Goal: Contribute content: Contribute content

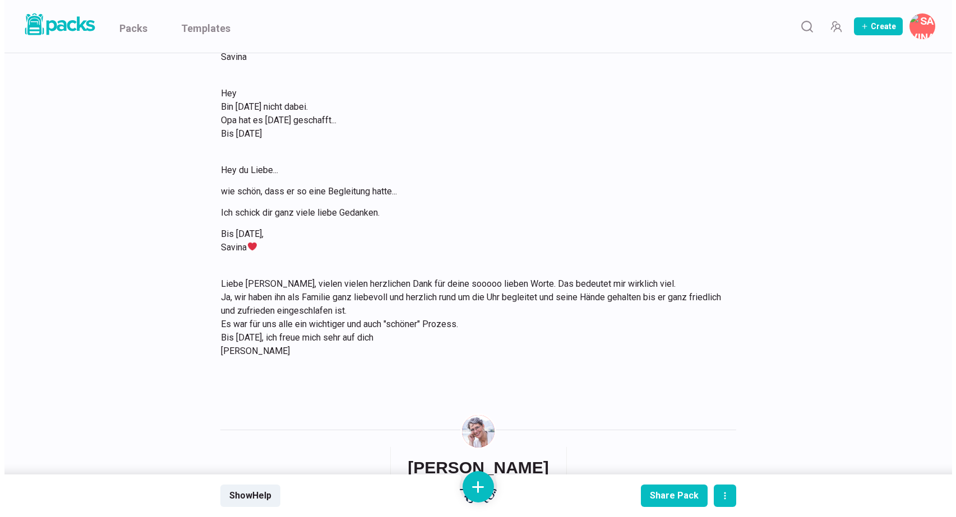
scroll to position [707, 0]
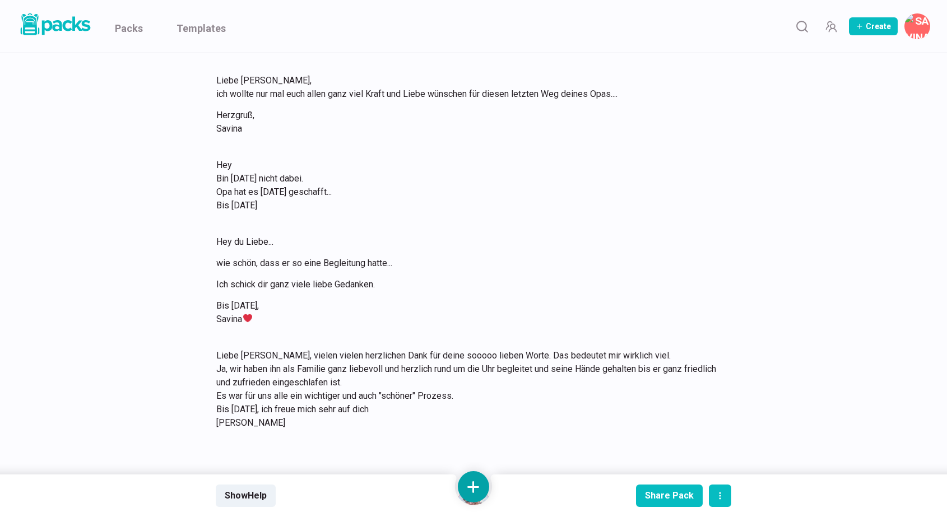
click at [476, 483] on button at bounding box center [473, 486] width 31 height 31
click at [476, 367] on button "Add text" at bounding box center [474, 368] width 100 height 27
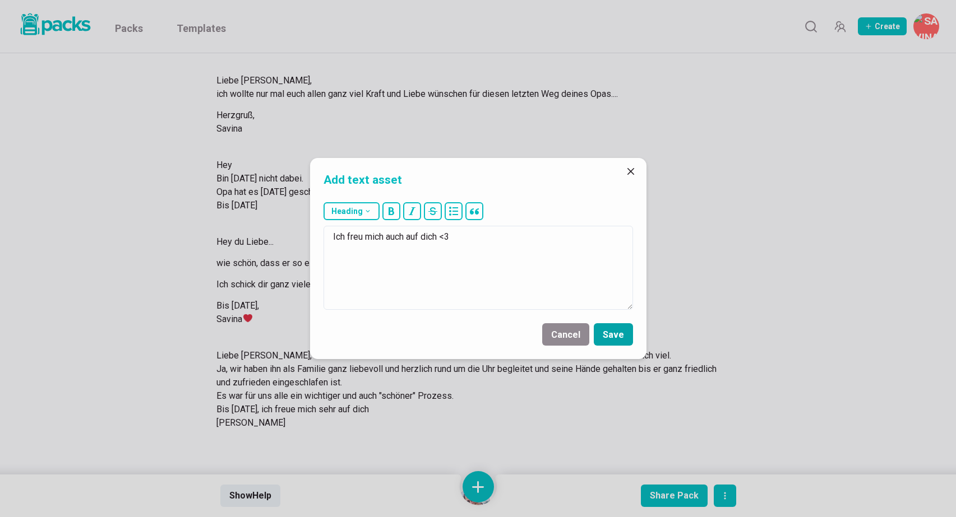
type textarea "Ich freu mich auch auf dich <3"
click at [625, 341] on button "Save" at bounding box center [613, 334] width 39 height 22
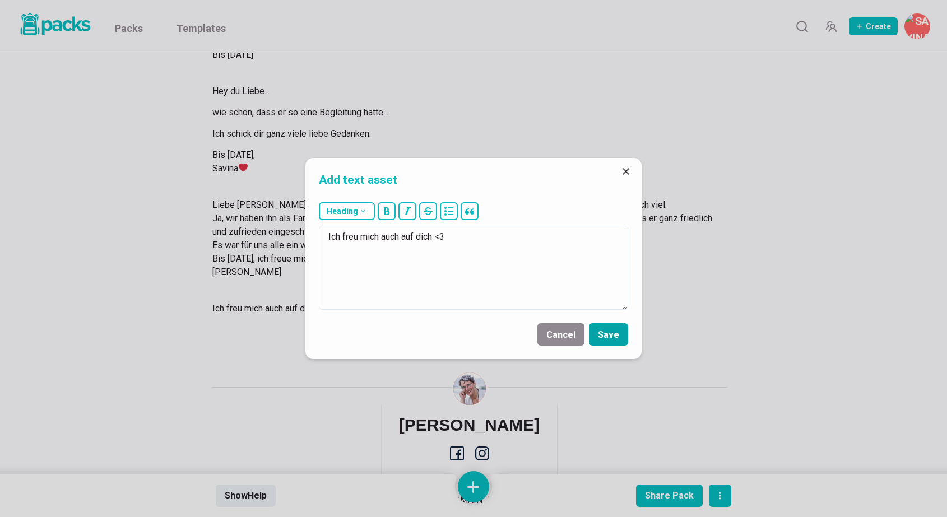
scroll to position [885, 0]
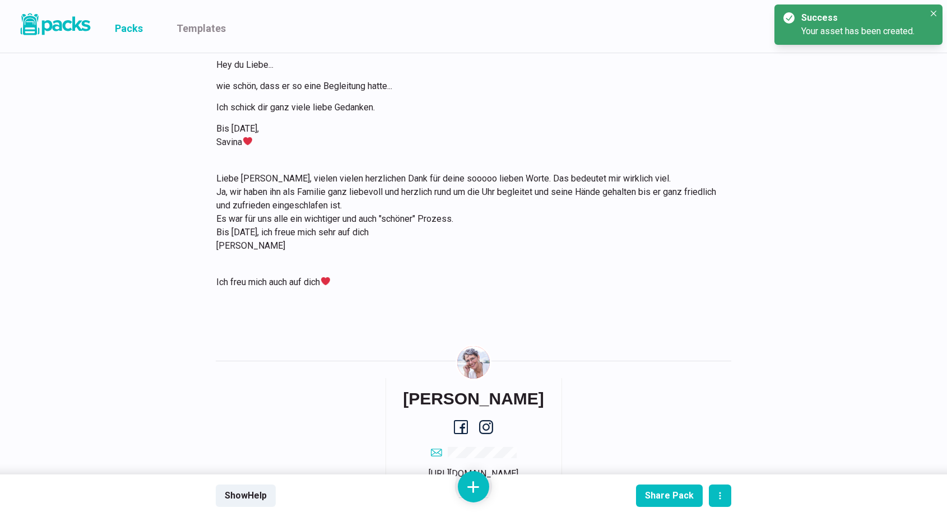
click at [131, 27] on link "Packs" at bounding box center [129, 26] width 28 height 53
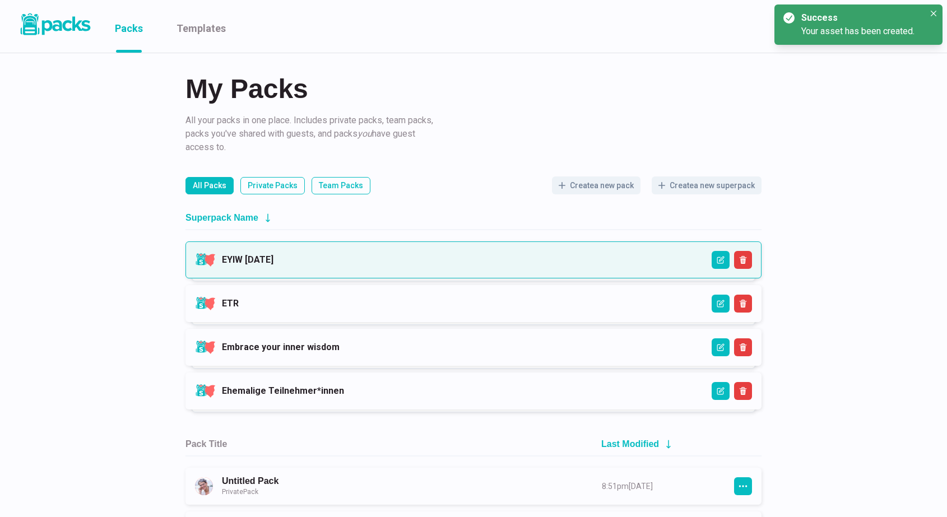
click at [274, 263] on link "EYIW [DATE]" at bounding box center [248, 260] width 52 height 11
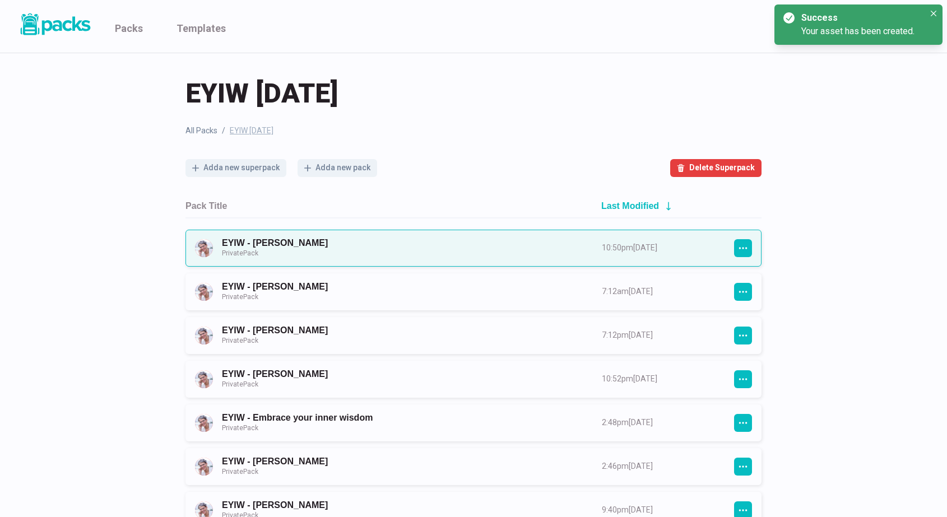
click at [382, 246] on link "EYIW - [PERSON_NAME] Private Pack" at bounding box center [402, 248] width 360 height 21
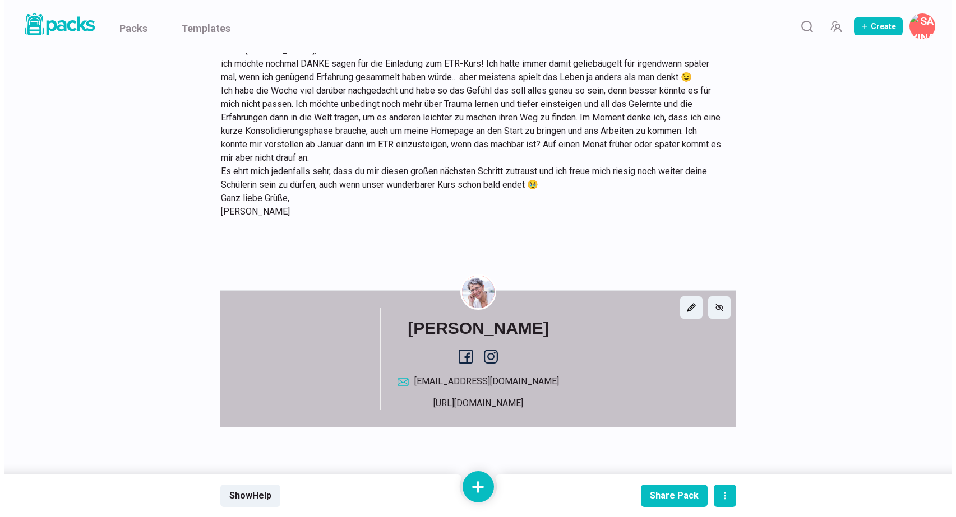
scroll to position [332, 0]
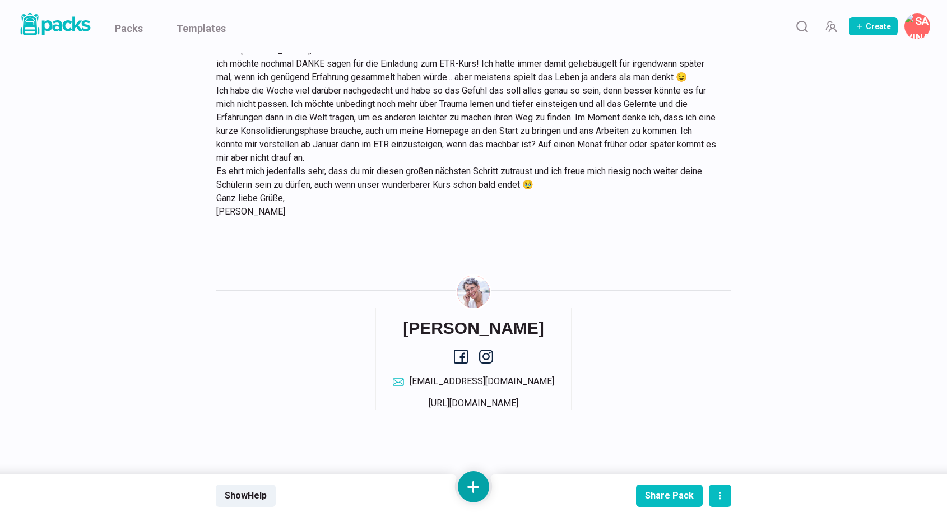
click at [480, 492] on button at bounding box center [473, 486] width 31 height 31
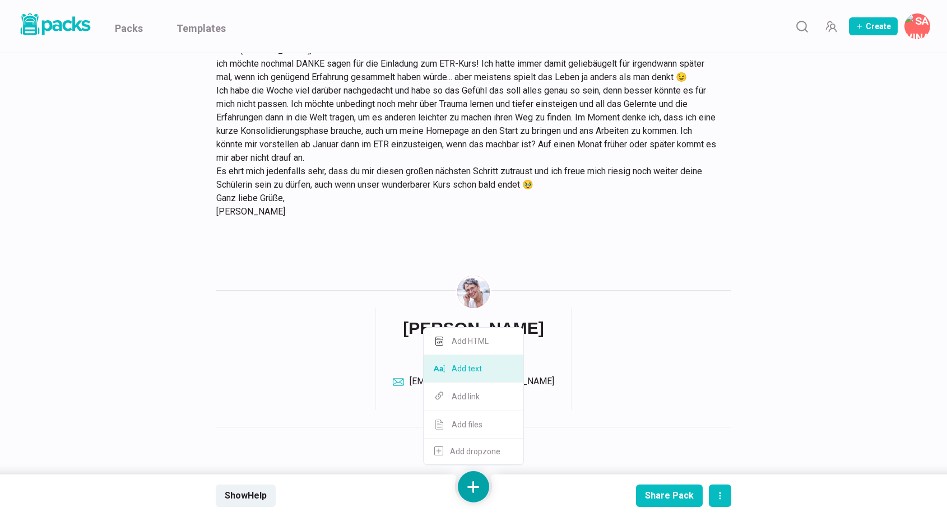
click at [483, 376] on button "Add text" at bounding box center [474, 368] width 100 height 27
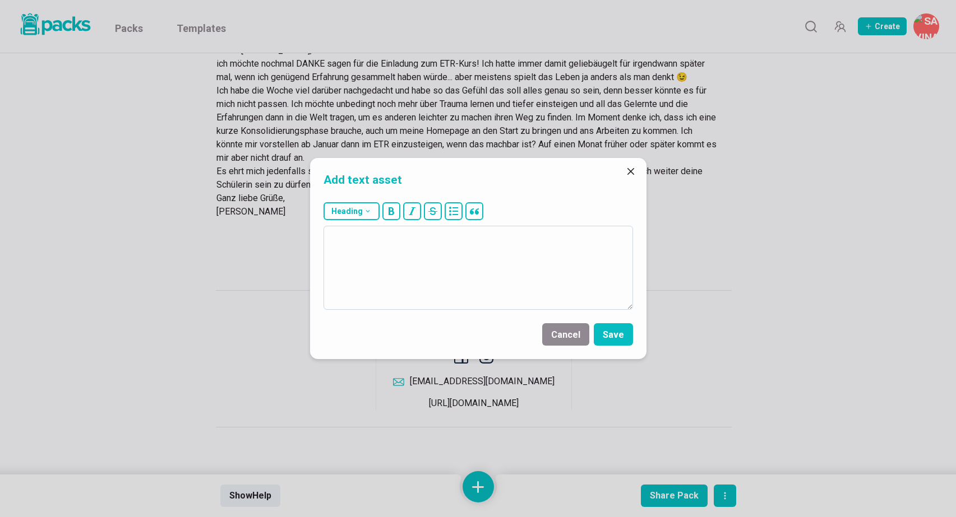
click at [475, 286] on textarea at bounding box center [477, 268] width 309 height 84
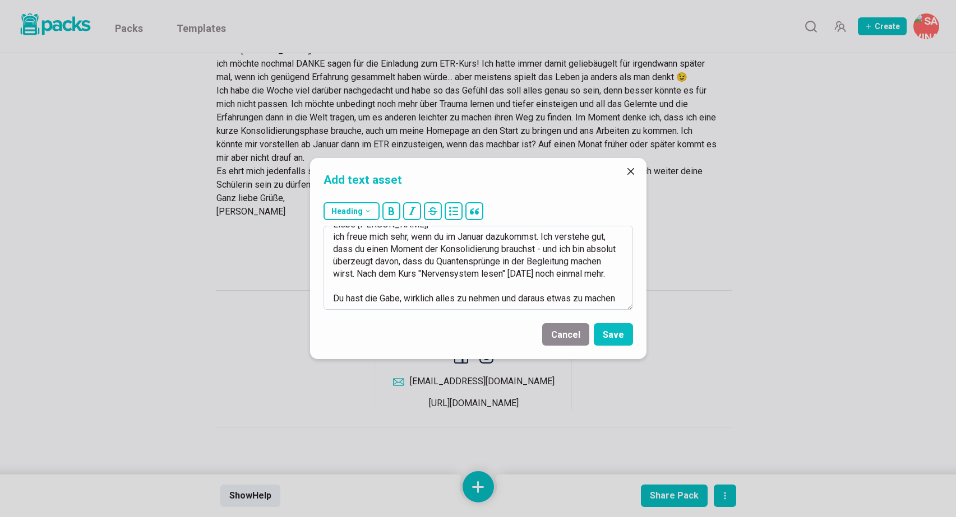
scroll to position [49, 0]
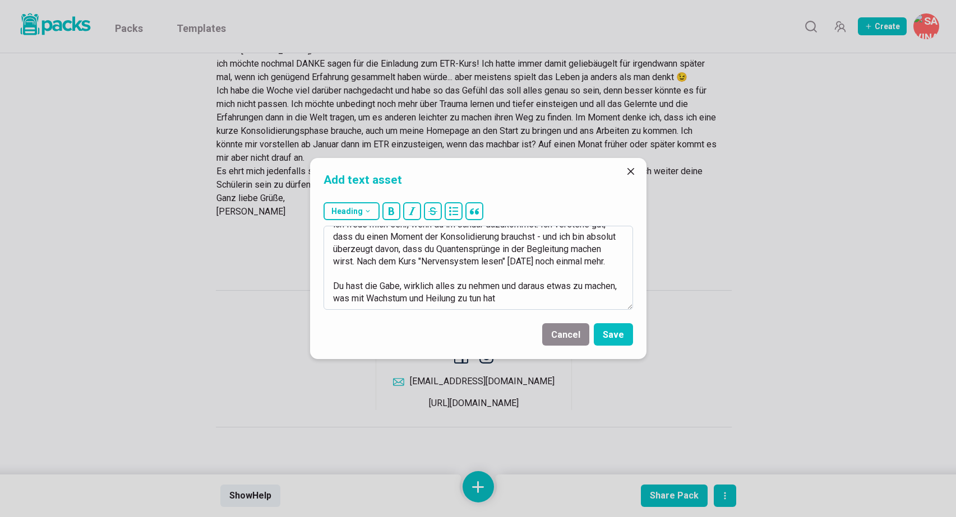
click at [547, 299] on textarea "[DATE] Liebe [PERSON_NAME], ich freue mich sehr, wenn du im Januar dazukommst. …" at bounding box center [477, 268] width 309 height 84
type textarea "[DATE] Liebe [PERSON_NAME], ich freue mich sehr, wenn du im Januar dazukommst. …"
